Goal: Task Accomplishment & Management: Use online tool/utility

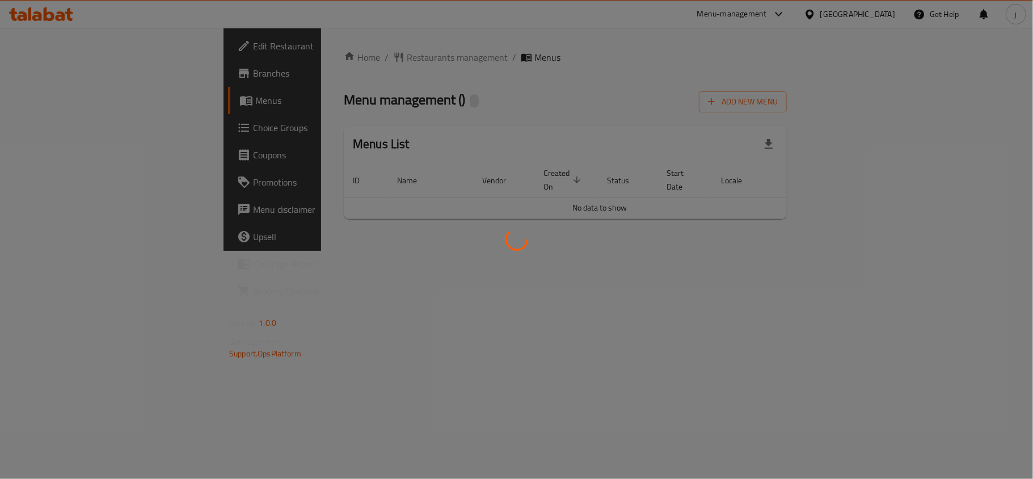
click at [69, 126] on div at bounding box center [516, 239] width 1033 height 479
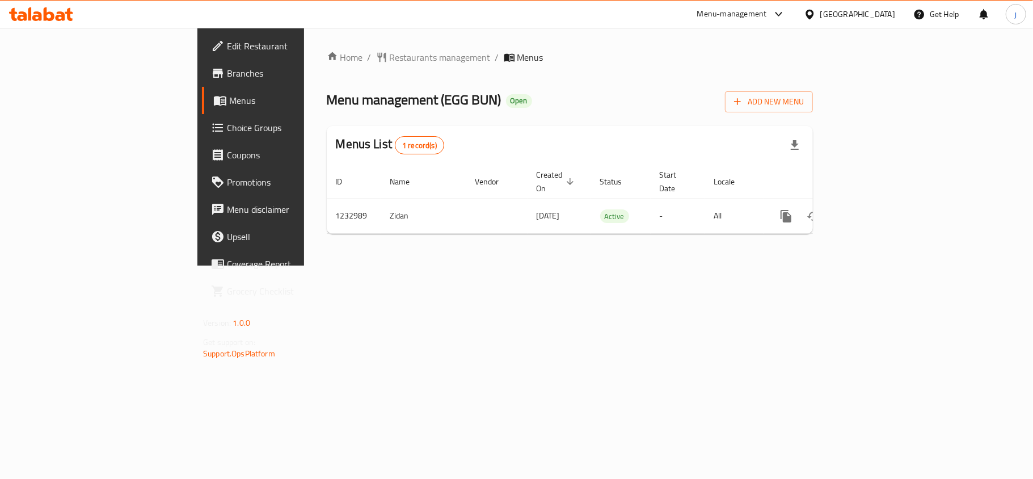
drag, startPoint x: 0, startPoint y: 0, endPoint x: 69, endPoint y: 126, distance: 143.5
click at [227, 126] on span "Choice Groups" at bounding box center [294, 128] width 134 height 14
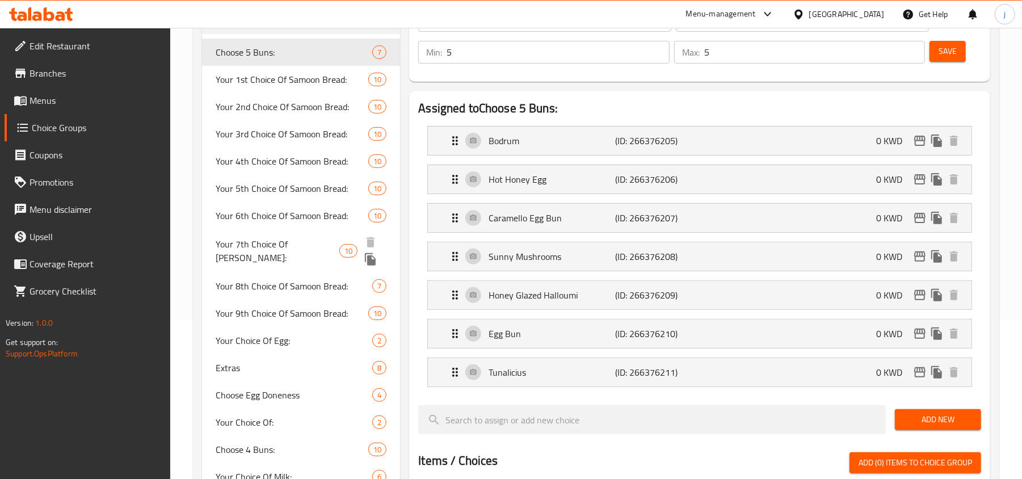
scroll to position [235, 0]
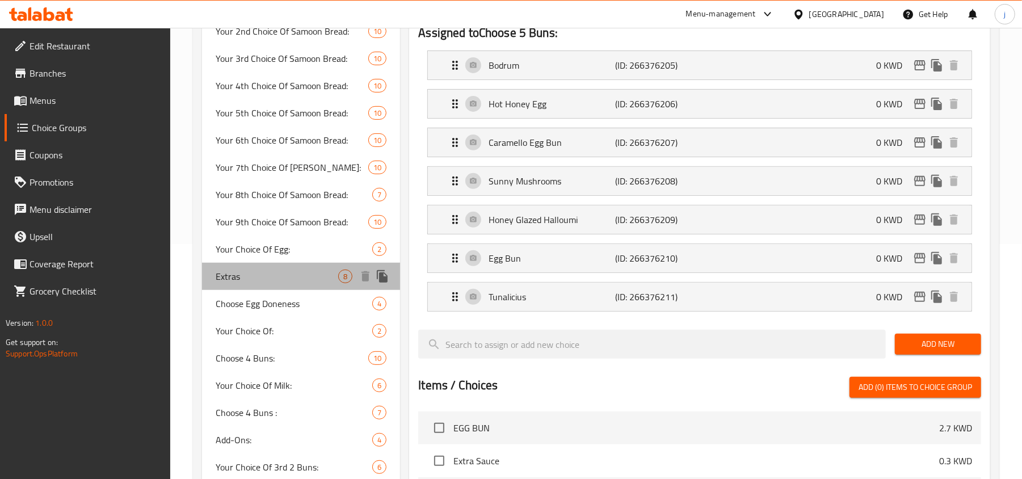
click at [239, 278] on span "Extras" at bounding box center [277, 277] width 123 height 14
type input "Extras"
type input "إضافات"
type input "0"
type input "8"
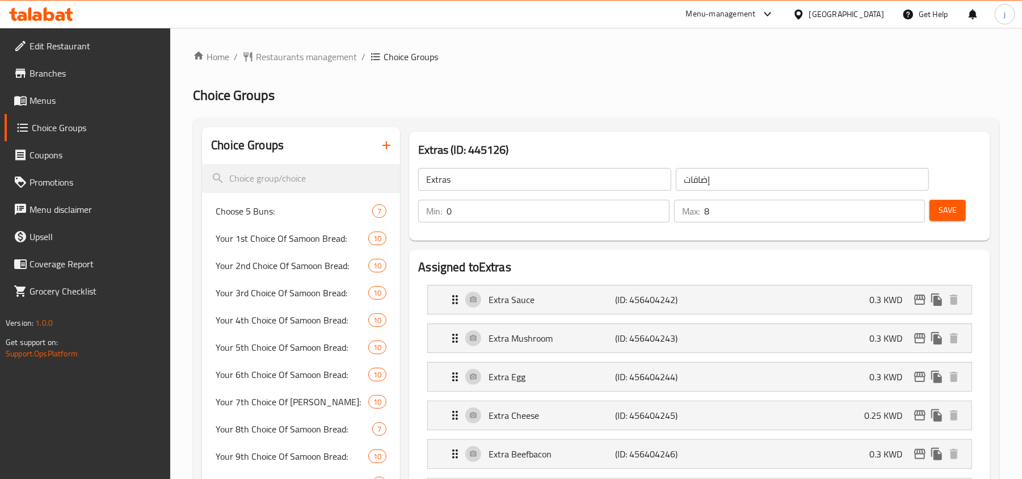
scroll to position [0, 0]
click at [809, 11] on div at bounding box center [801, 14] width 16 height 12
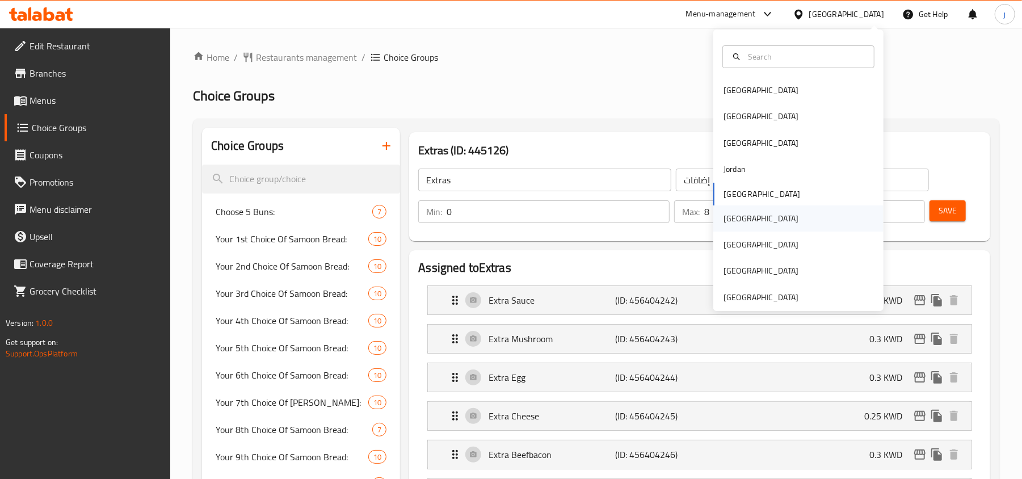
click at [734, 221] on div "[GEOGRAPHIC_DATA]" at bounding box center [760, 218] width 93 height 26
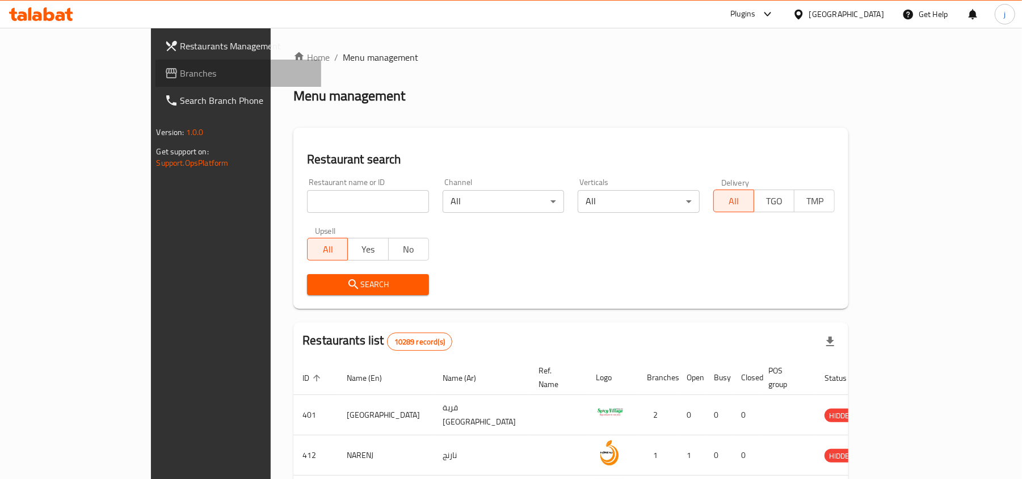
click at [180, 80] on span "Branches" at bounding box center [246, 73] width 132 height 14
